Goal: Transaction & Acquisition: Purchase product/service

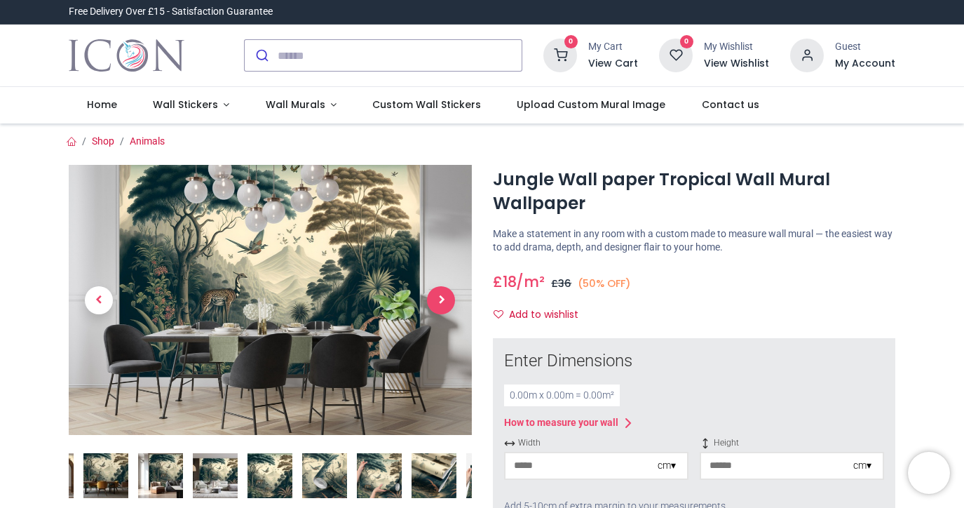
click at [439, 297] on span "Next" at bounding box center [441, 300] width 28 height 28
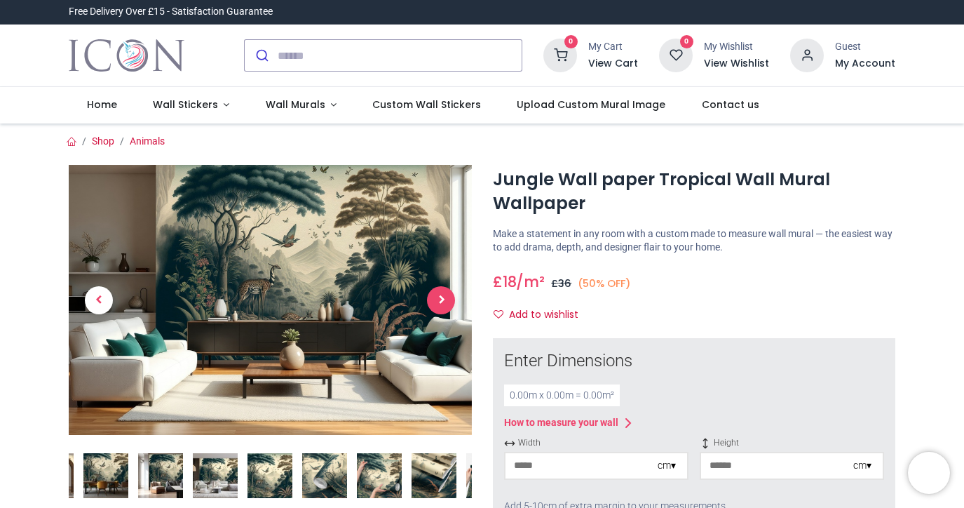
click at [437, 295] on span "Next" at bounding box center [441, 300] width 28 height 28
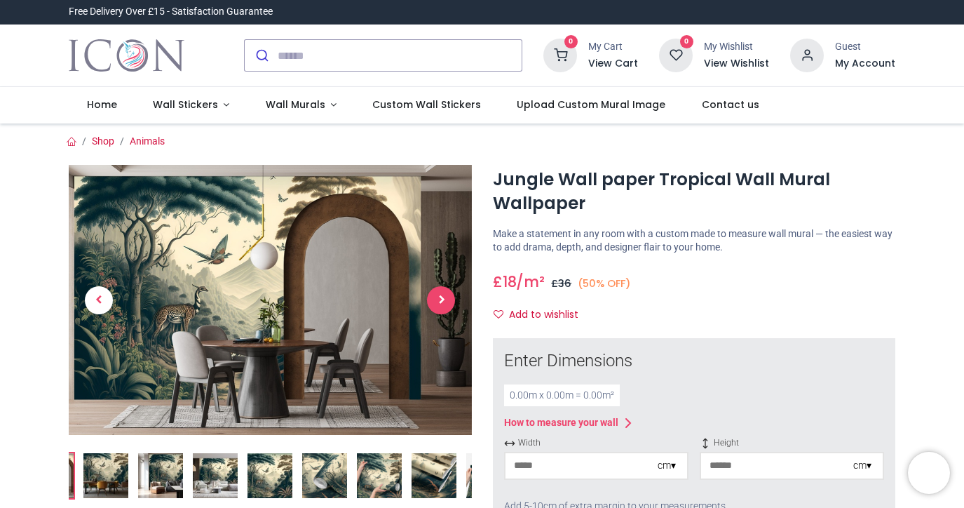
click at [437, 295] on span "Next" at bounding box center [441, 300] width 28 height 28
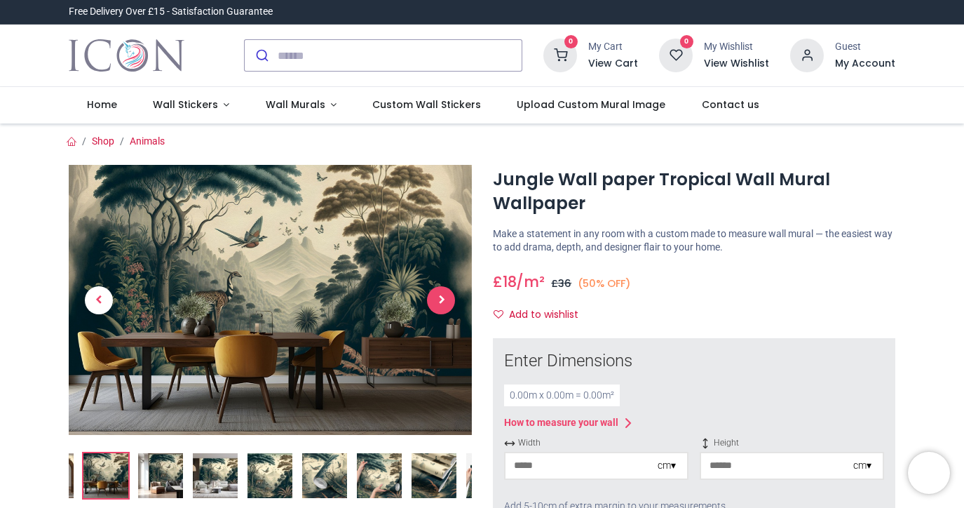
click at [437, 295] on span "Next" at bounding box center [441, 300] width 28 height 28
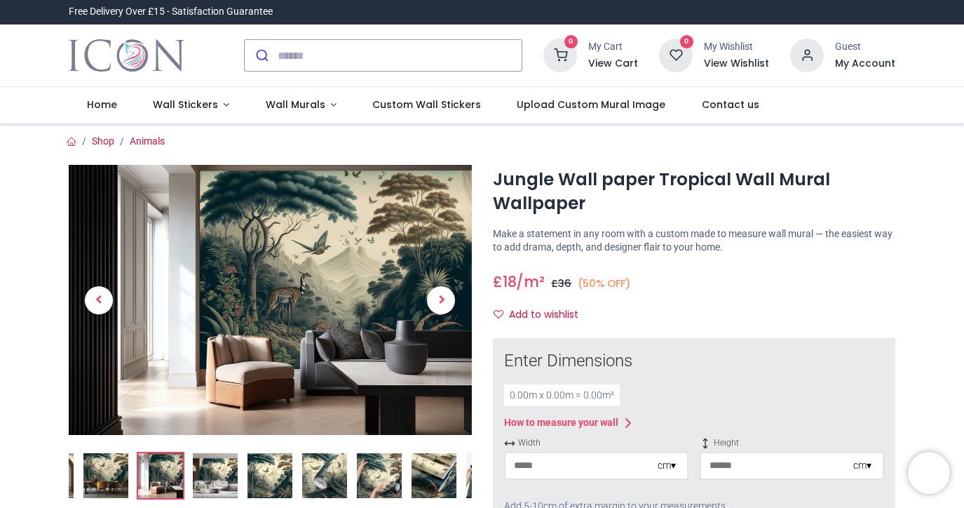
click at [285, 280] on img at bounding box center [270, 300] width 403 height 270
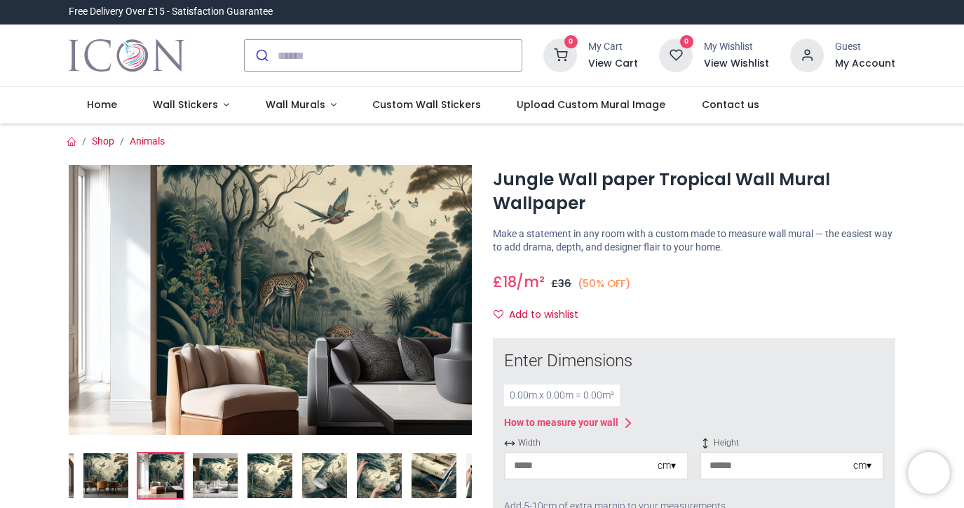
click at [274, 304] on img at bounding box center [270, 300] width 403 height 270
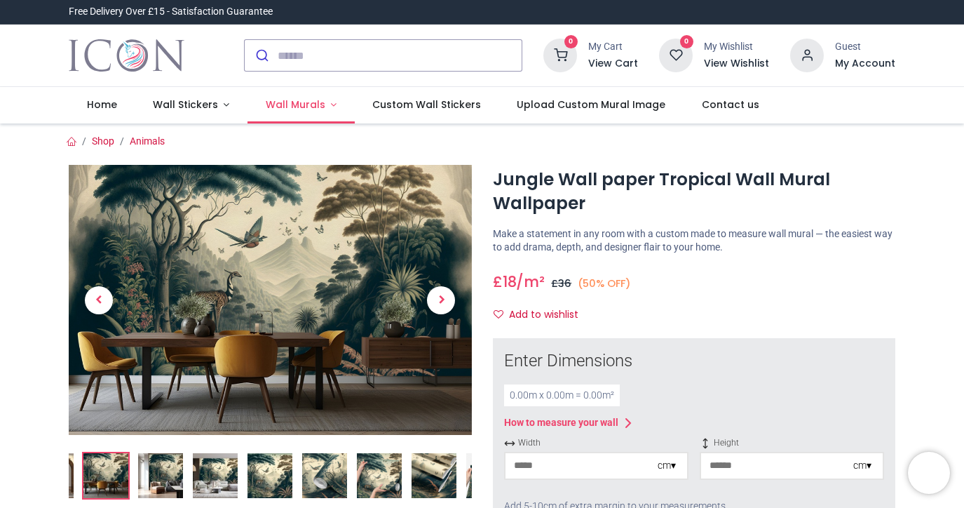
click at [330, 102] on link "Wall Murals" at bounding box center [301, 105] width 107 height 36
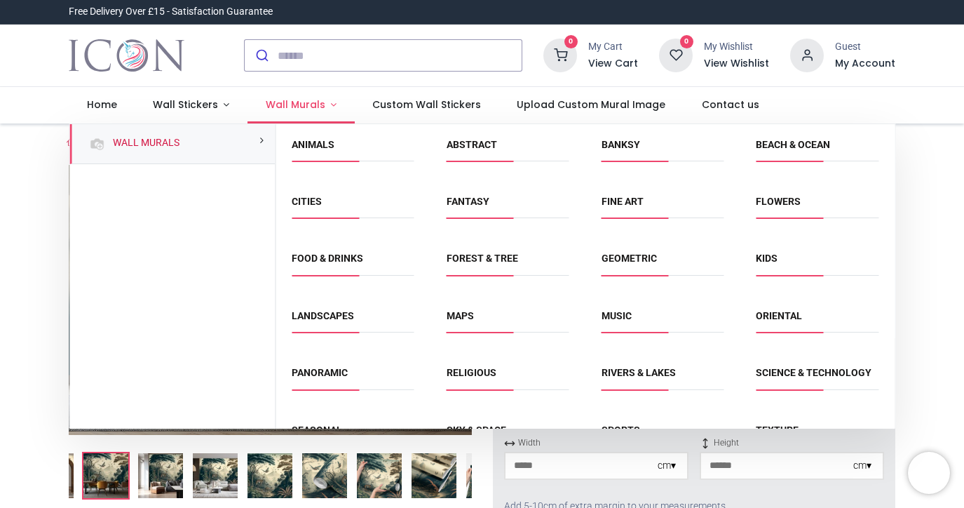
click at [330, 102] on link "Wall Murals" at bounding box center [301, 105] width 107 height 36
